Goal: Task Accomplishment & Management: Complete application form

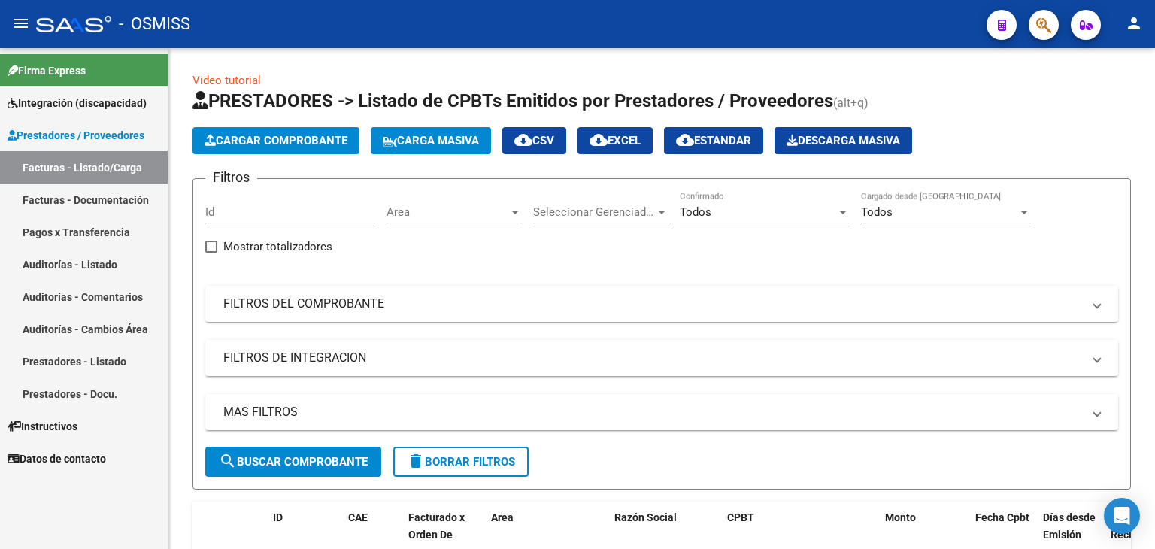
scroll to position [2, 0]
click at [268, 135] on span "Cargar Comprobante" at bounding box center [275, 141] width 143 height 14
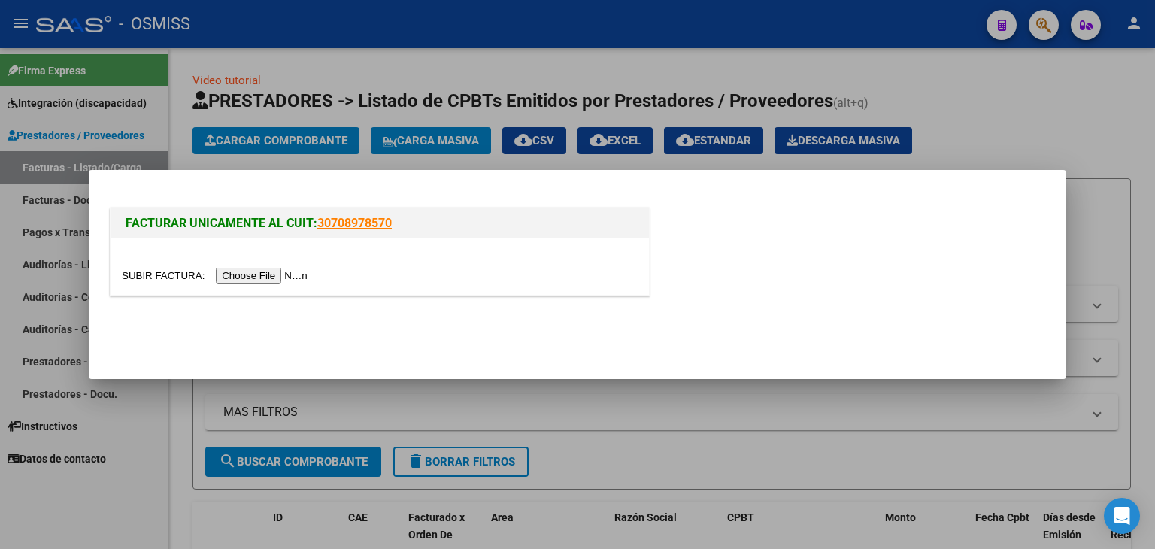
click at [241, 271] on input "file" at bounding box center [217, 276] width 190 height 16
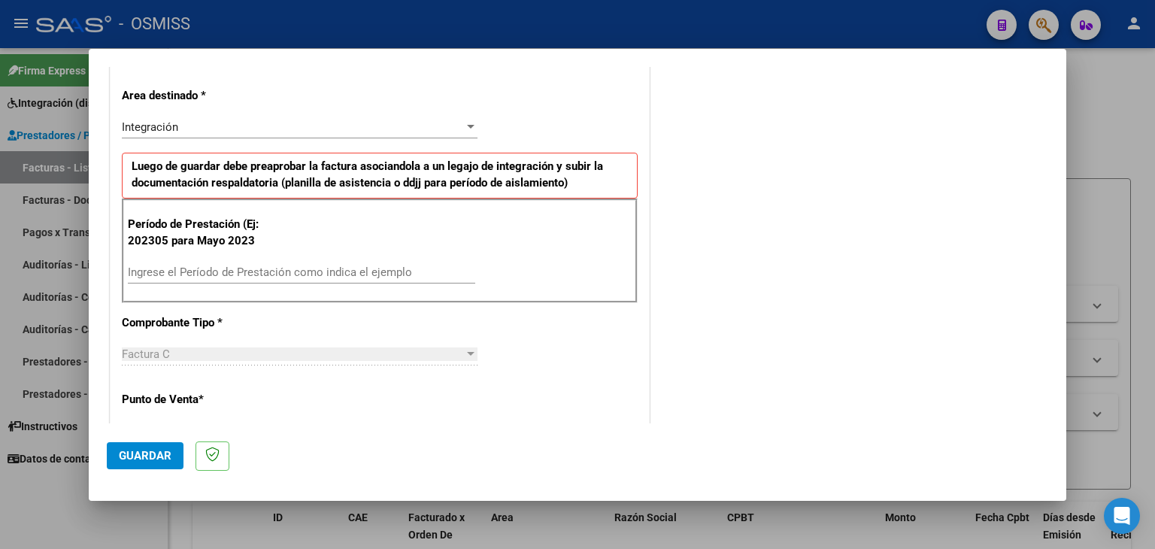
scroll to position [376, 0]
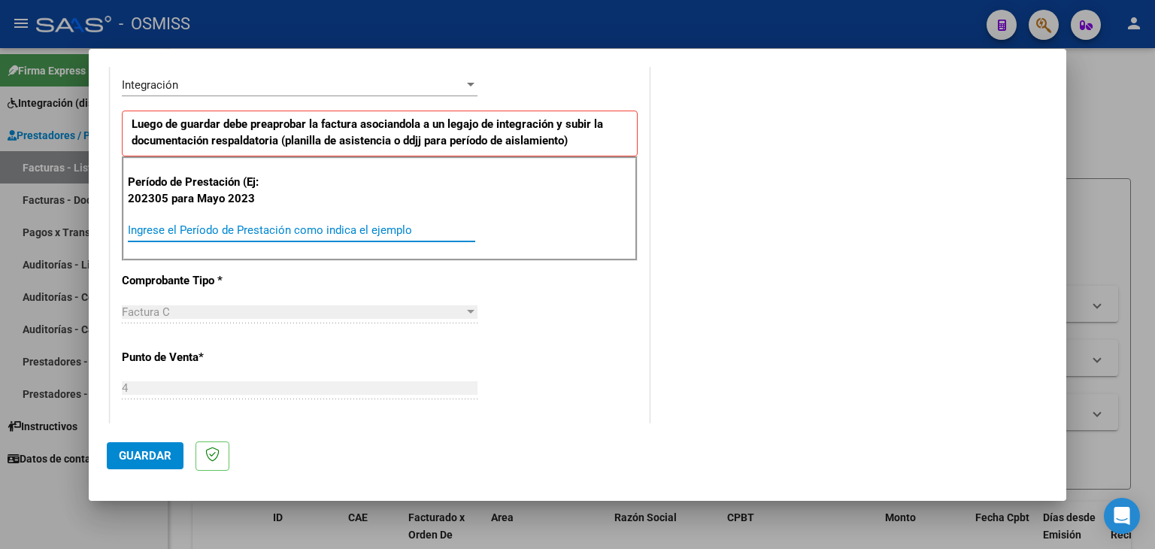
drag, startPoint x: 211, startPoint y: 226, endPoint x: 226, endPoint y: 198, distance: 31.6
click at [207, 223] on input "Ingrese el Período de Prestación como indica el ejemplo" at bounding box center [301, 230] width 347 height 14
type input "202507"
drag, startPoint x: 595, startPoint y: 337, endPoint x: 571, endPoint y: 321, distance: 28.1
click at [592, 334] on div "CUIT * 20-23537201-1 Ingresar CUIT ANALISIS PRESTADOR [PERSON_NAME] [PERSON_NAM…" at bounding box center [379, 444] width 538 height 1131
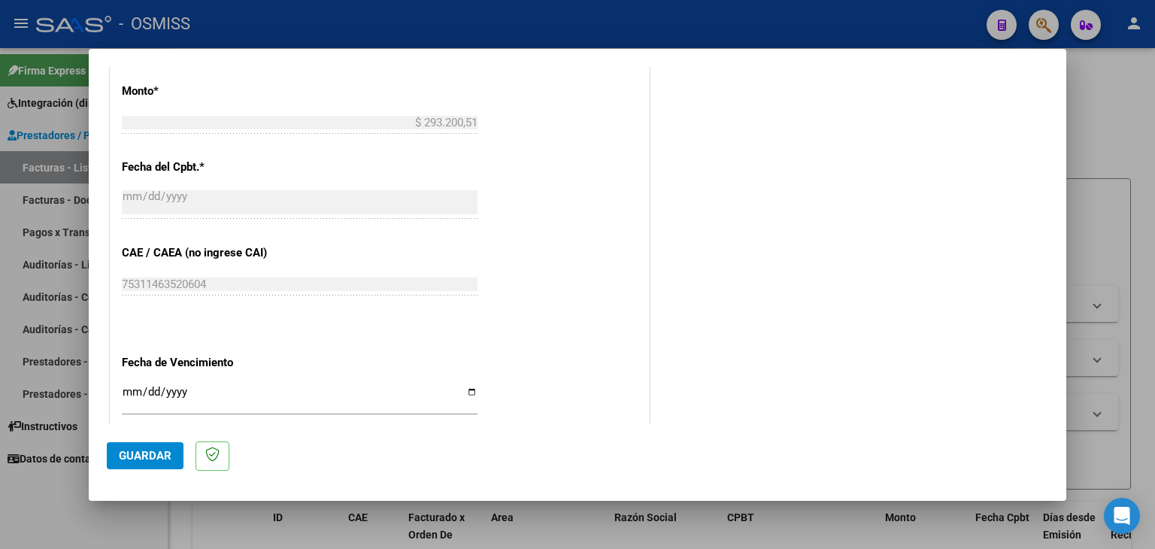
scroll to position [827, 0]
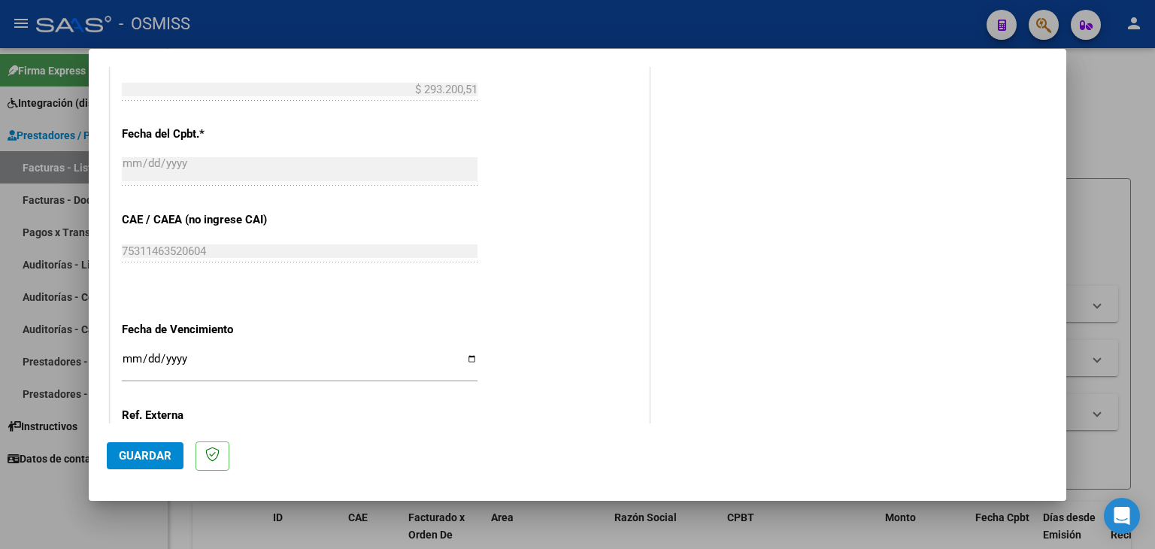
click at [124, 356] on input "Ingresar la fecha" at bounding box center [300, 365] width 356 height 24
type input "[DATE]"
click at [159, 456] on span "Guardar" at bounding box center [145, 456] width 53 height 14
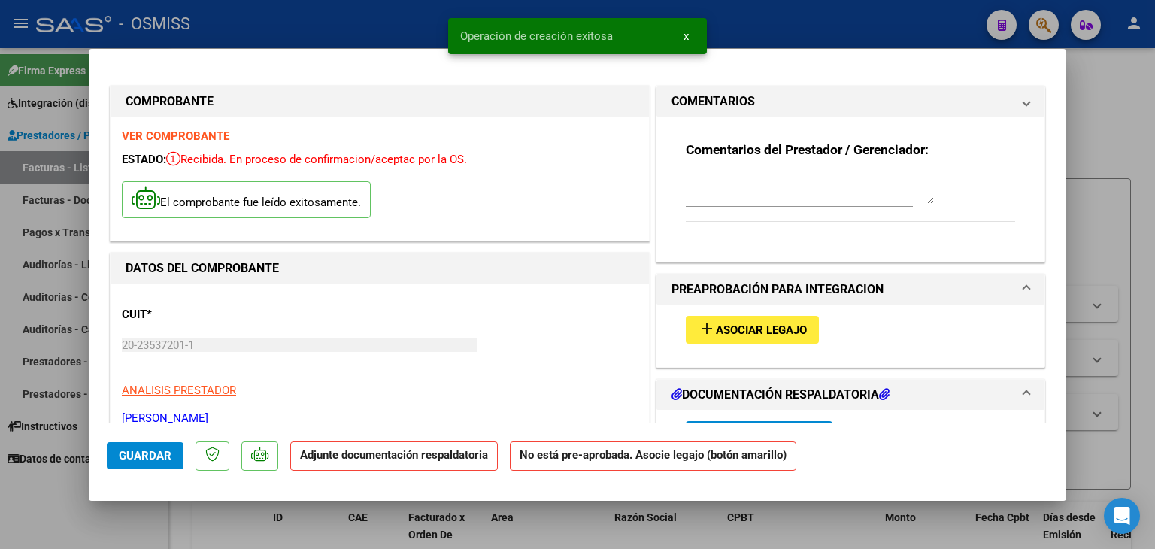
scroll to position [0, 0]
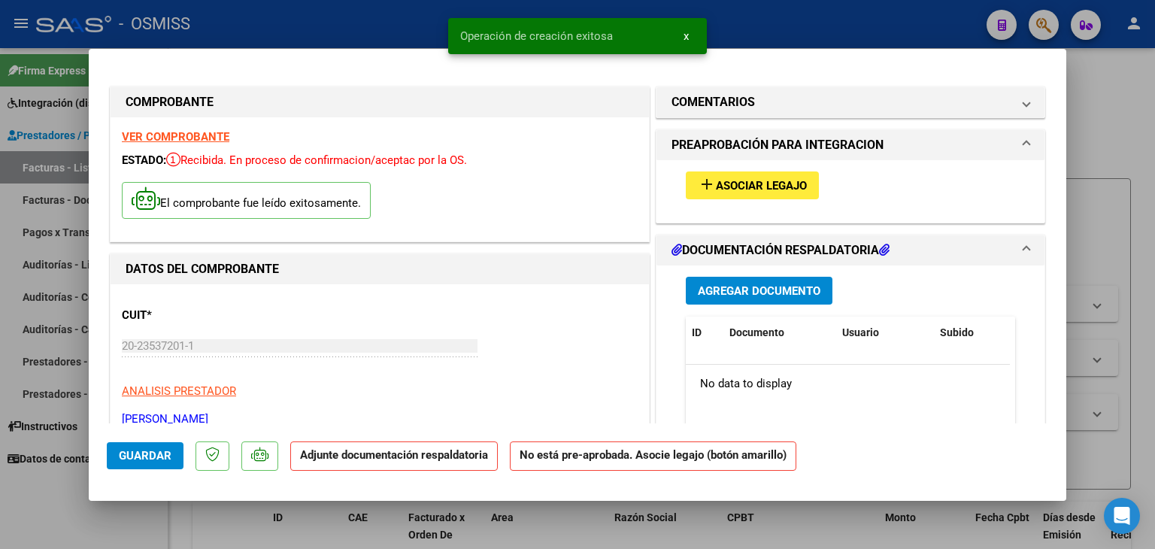
click at [716, 180] on span "Asociar Legajo" at bounding box center [761, 186] width 91 height 14
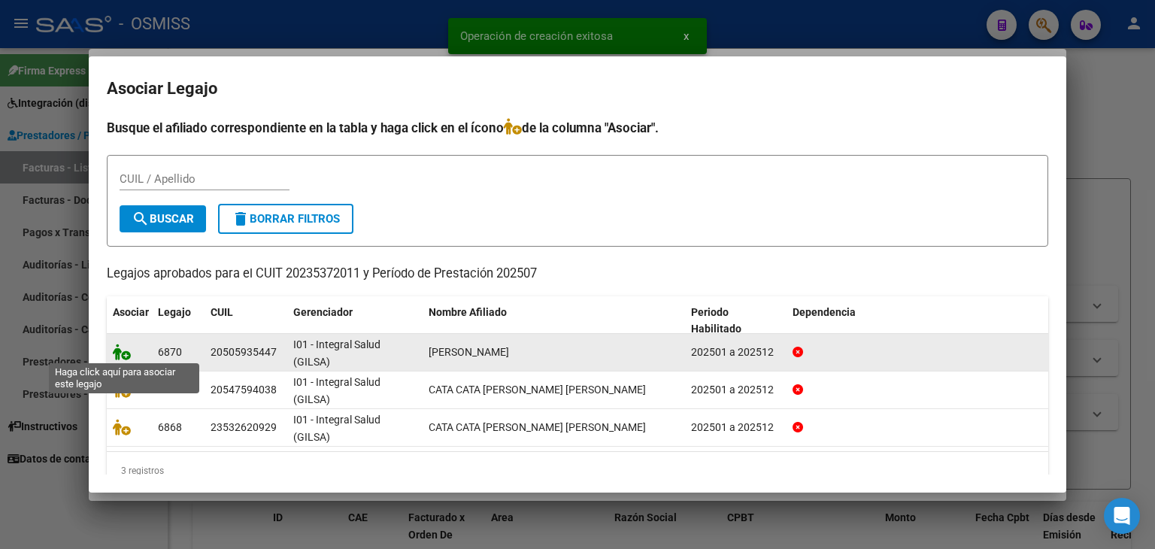
click at [126, 350] on icon at bounding box center [122, 352] width 18 height 17
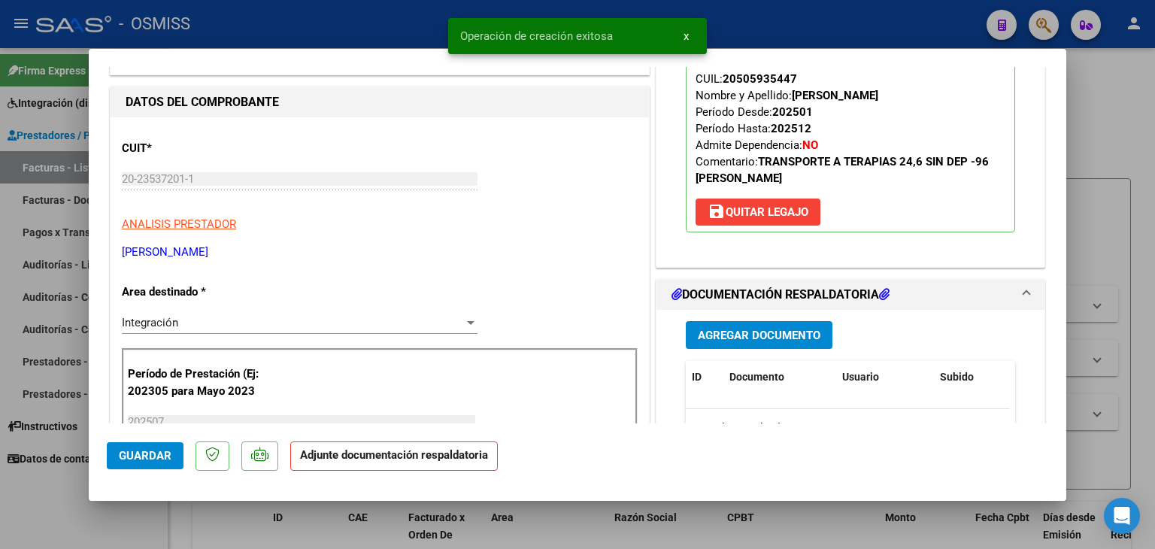
scroll to position [225, 0]
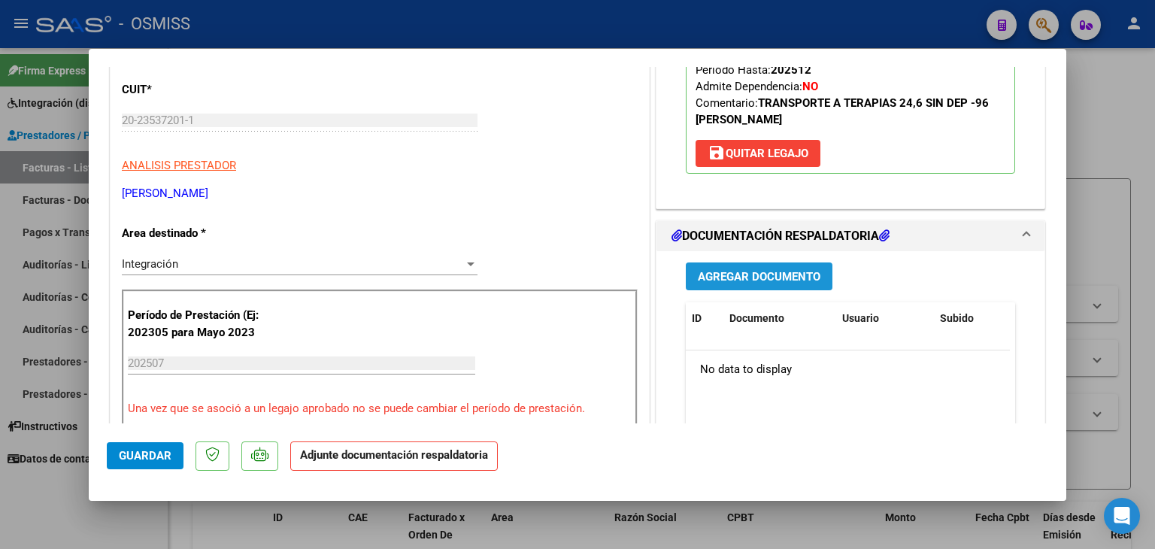
click at [768, 280] on span "Agregar Documento" at bounding box center [759, 277] width 123 height 14
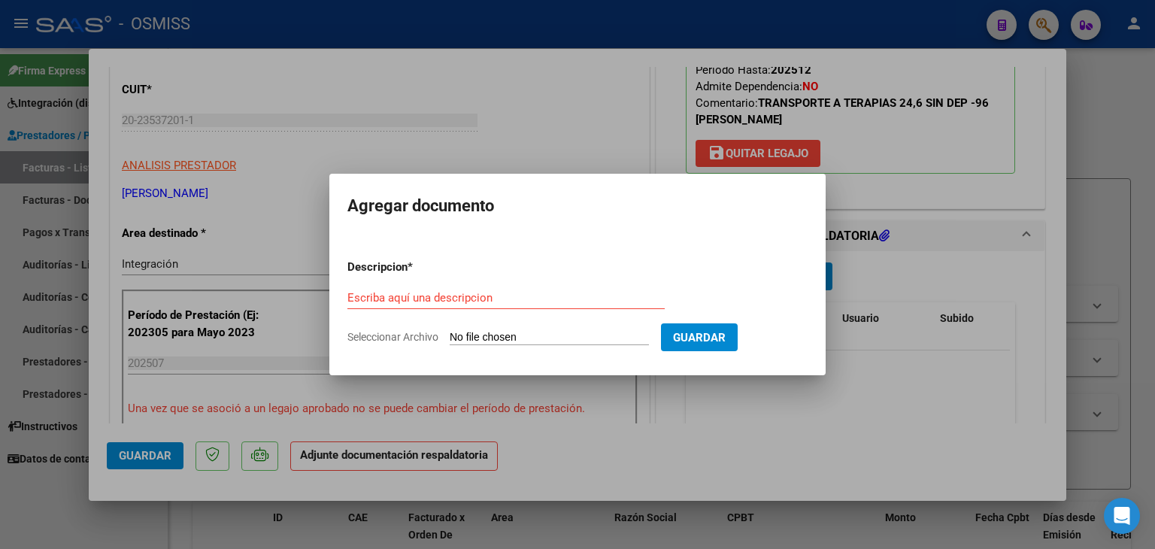
click at [525, 340] on input "Seleccionar Archivo" at bounding box center [548, 338] width 199 height 14
type input "C:\fakepath\[PERSON_NAME].pdf"
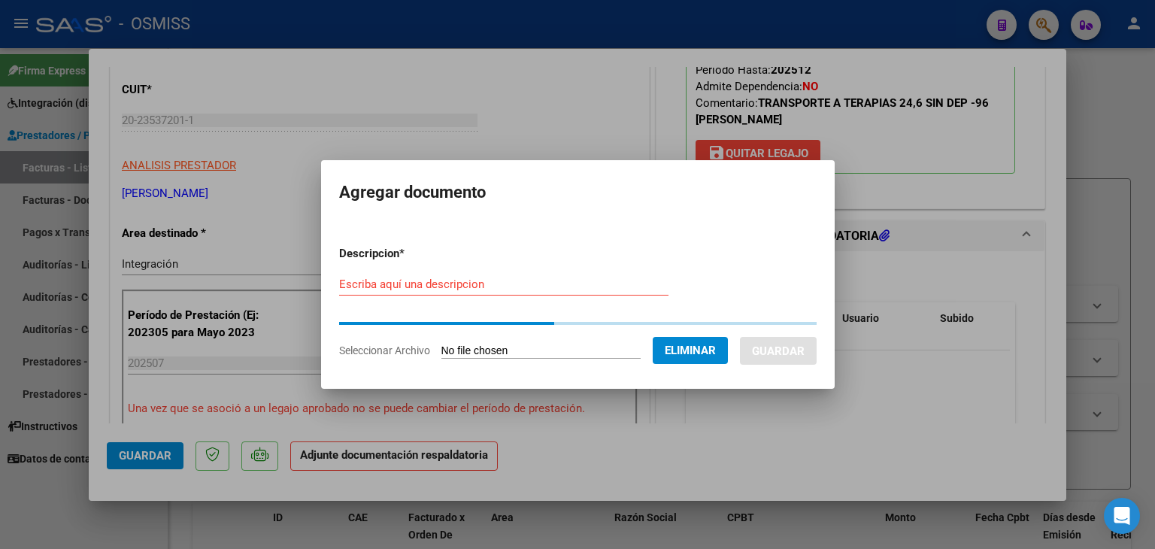
click at [358, 287] on input "Escriba aquí una descripcion" at bounding box center [503, 284] width 329 height 14
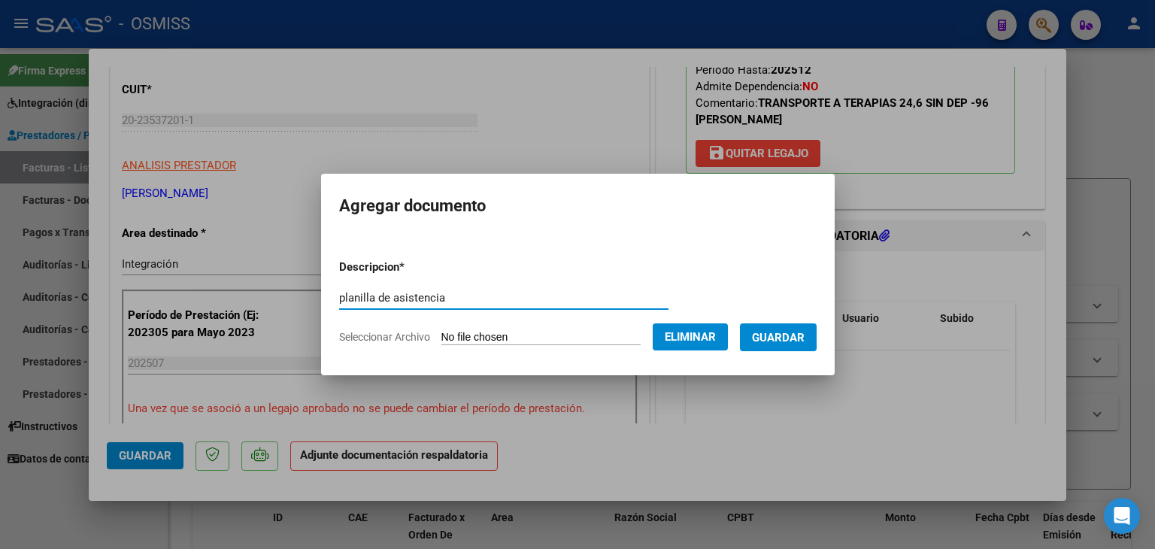
type input "planilla de asistencia"
click at [774, 337] on span "Guardar" at bounding box center [778, 338] width 53 height 14
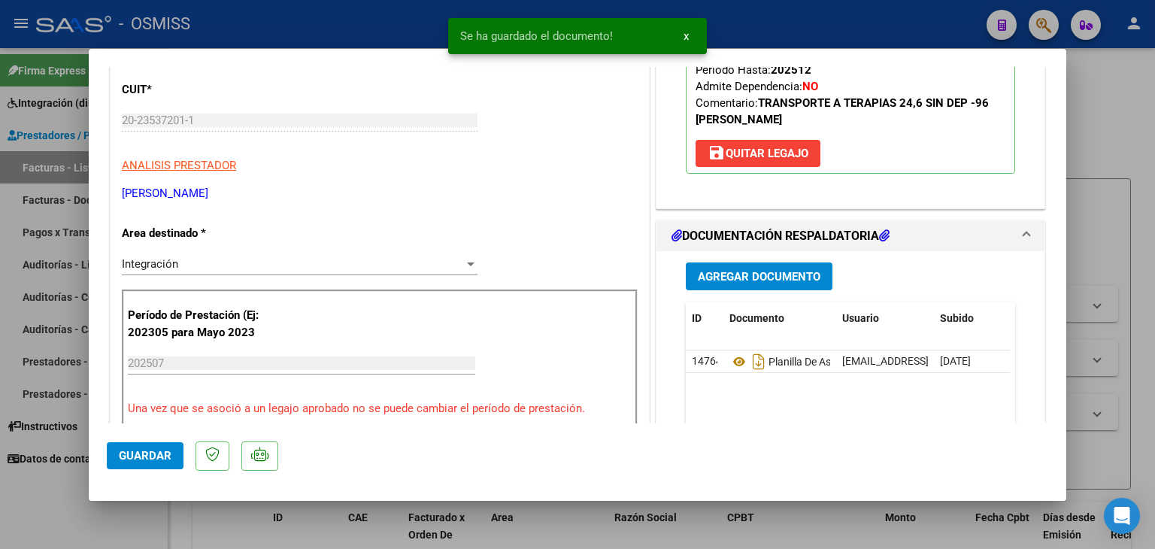
click at [156, 439] on mat-dialog-actions "Guardar" at bounding box center [577, 452] width 941 height 59
click at [159, 450] on span "Guardar" at bounding box center [145, 456] width 53 height 14
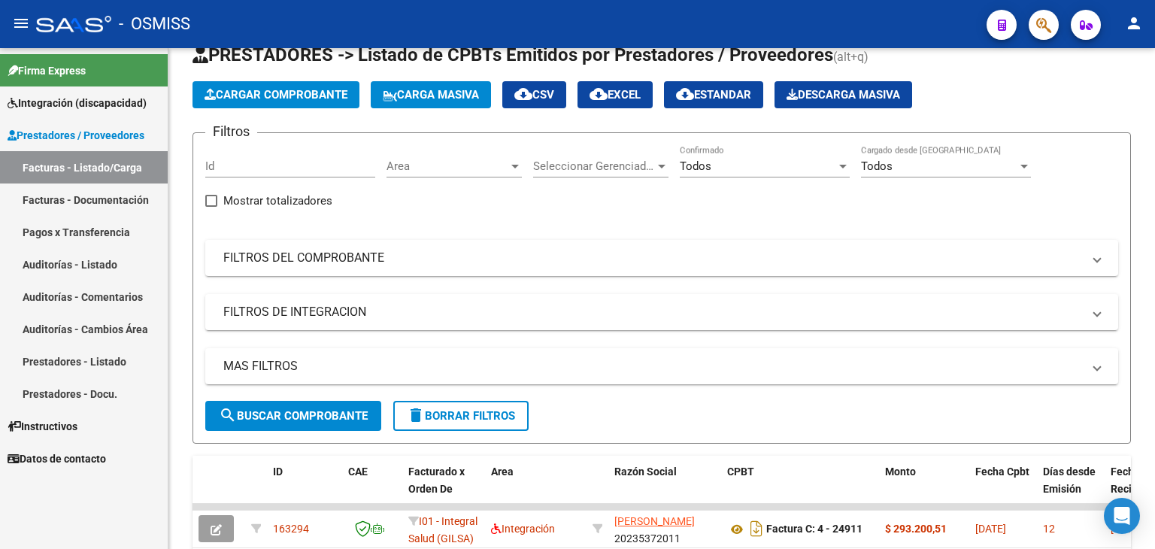
scroll to position [0, 0]
